Goal: Information Seeking & Learning: Learn about a topic

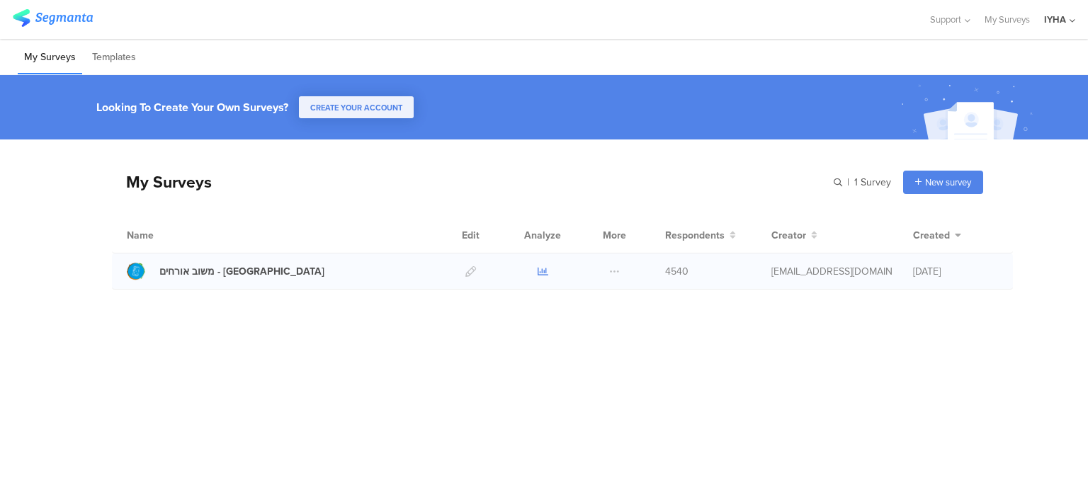
click at [539, 267] on icon at bounding box center [543, 271] width 11 height 11
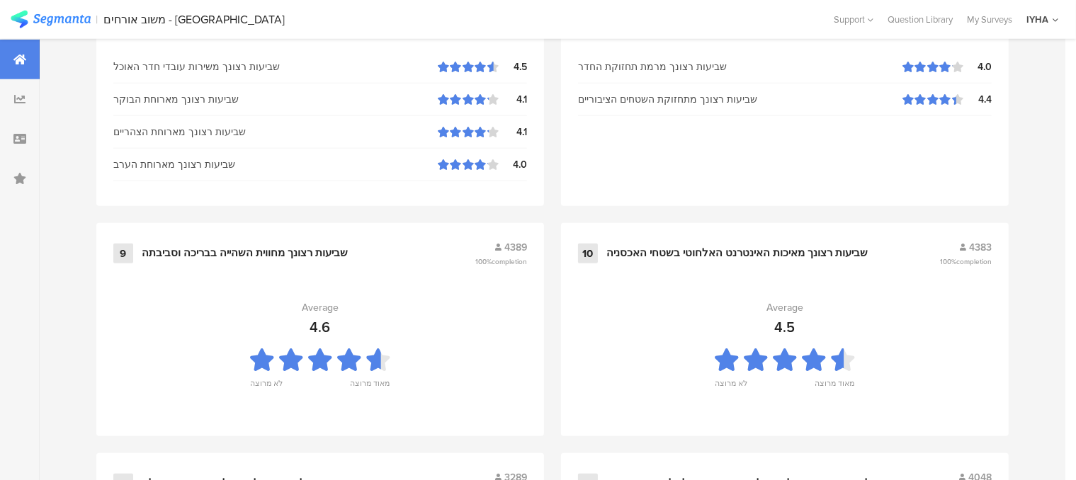
scroll to position [1592, 0]
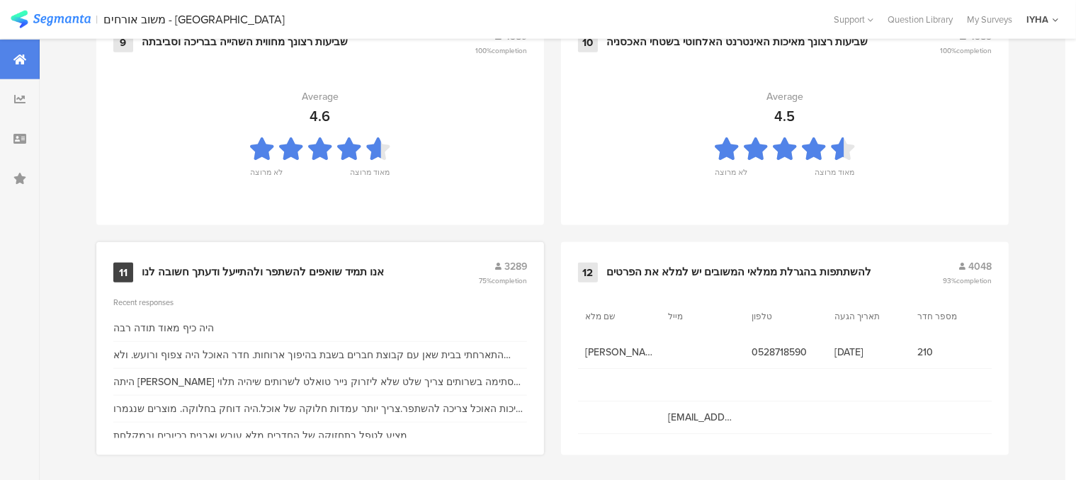
click at [195, 324] on div "היה כיף מאוד תודה רבה" at bounding box center [163, 328] width 101 height 15
click at [303, 268] on div "אנו תמיד שואפים להשתפר ולהתייעל ודעתך חשובה לנו" at bounding box center [263, 273] width 242 height 14
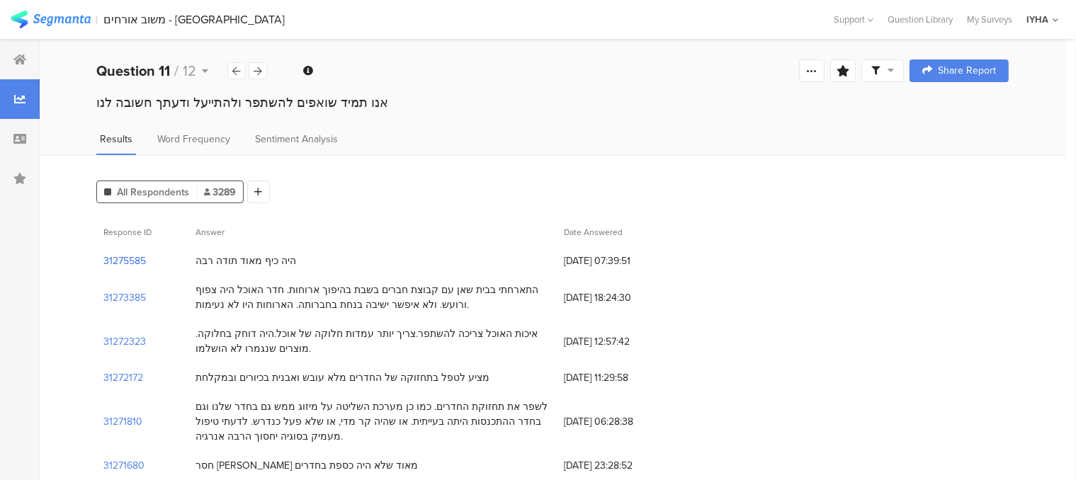
click at [140, 260] on section "31275585" at bounding box center [124, 261] width 43 height 15
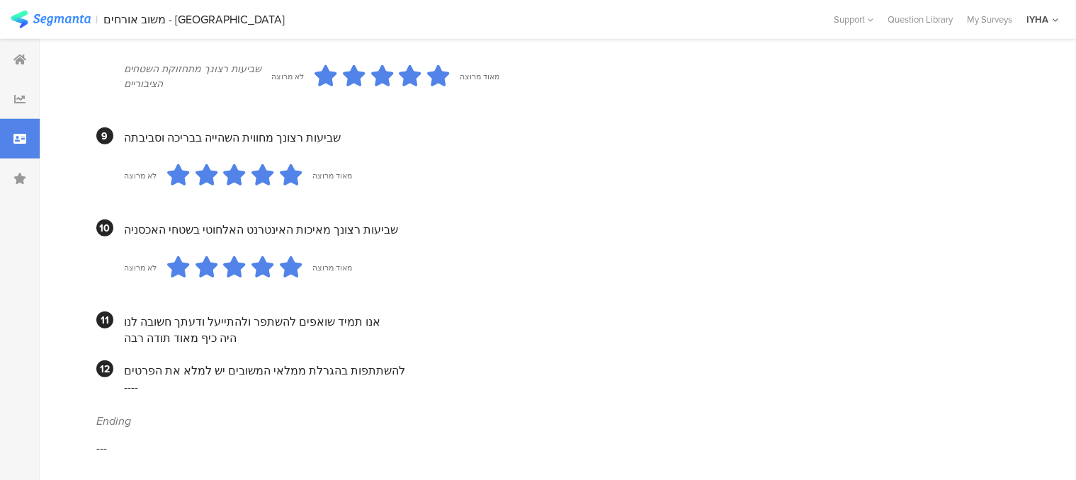
scroll to position [1257, 0]
